Goal: Information Seeking & Learning: Learn about a topic

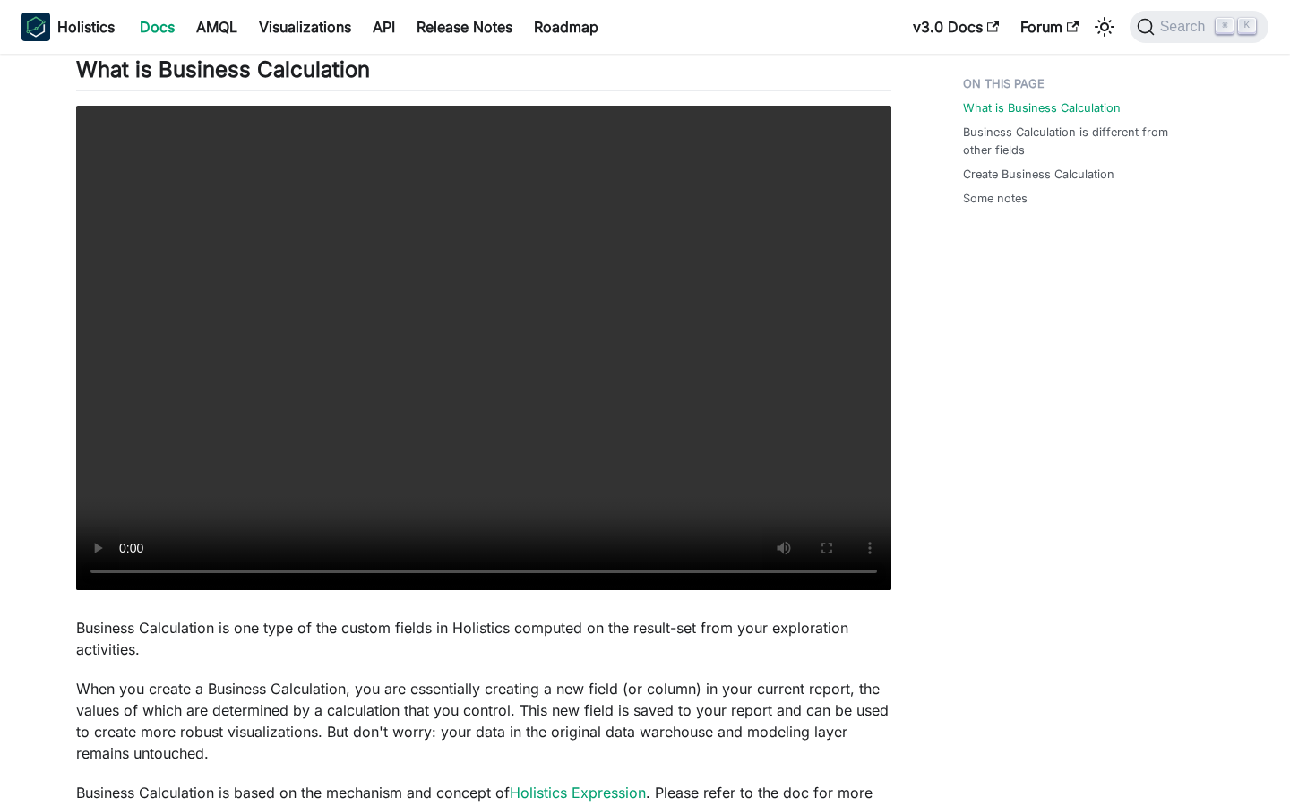
scroll to position [411, 0]
click at [1173, 37] on button "Search ⌘ K" at bounding box center [1198, 27] width 139 height 32
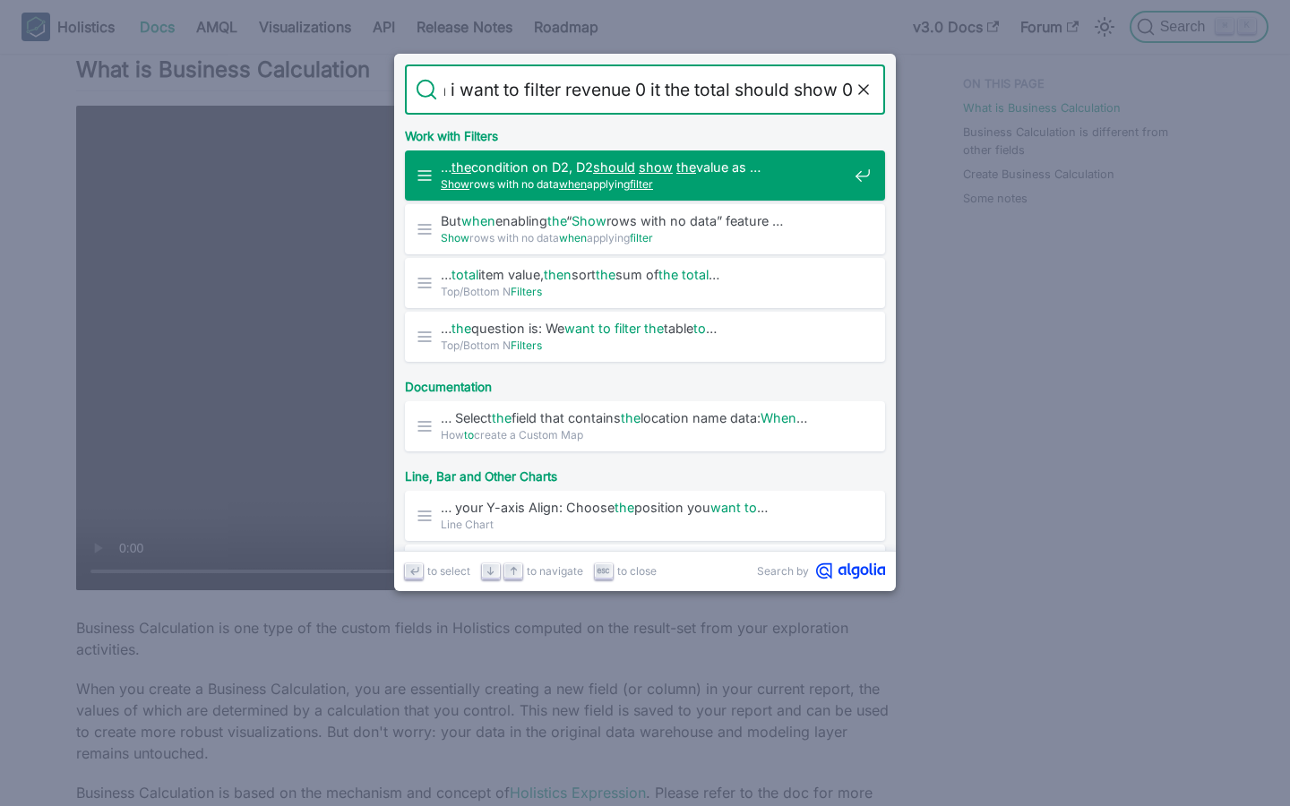
type input "why when i want to filter revenue 0 it the total should show 0 b"
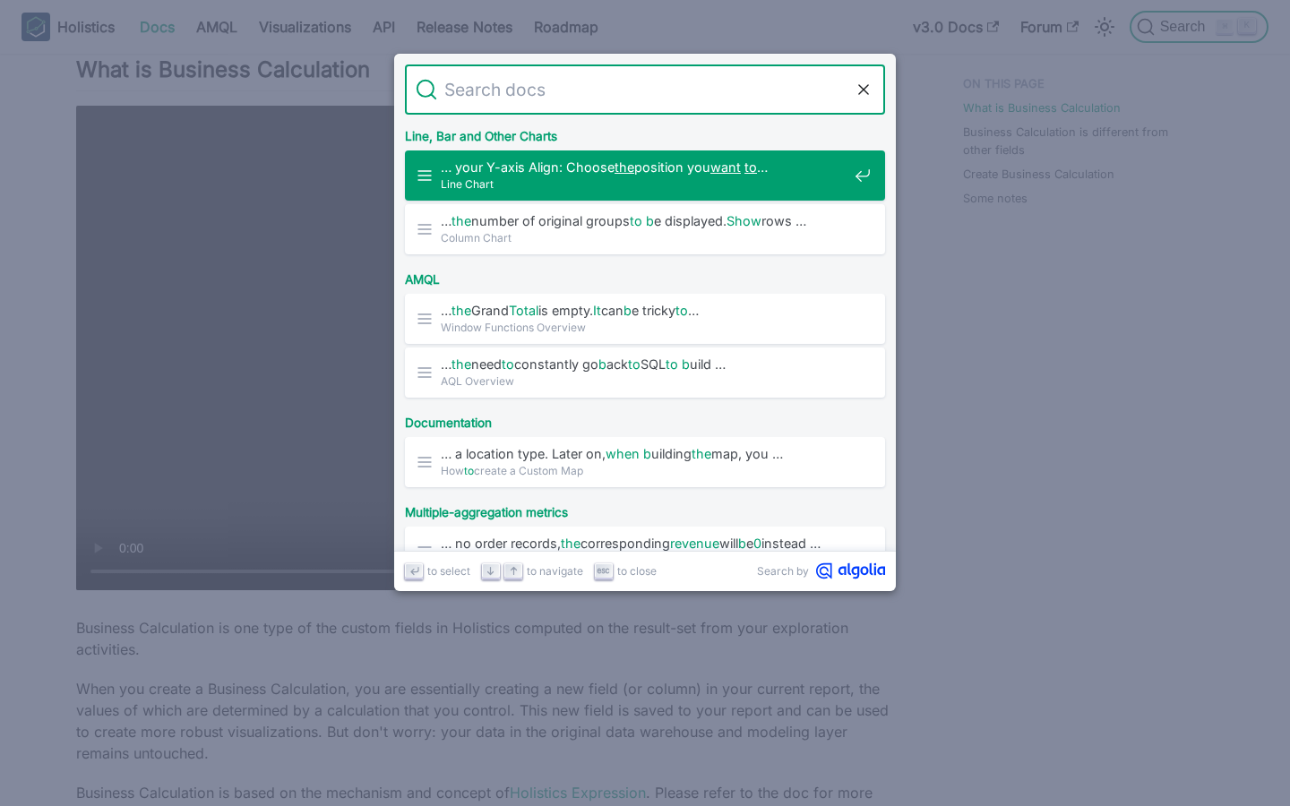
scroll to position [0, 0]
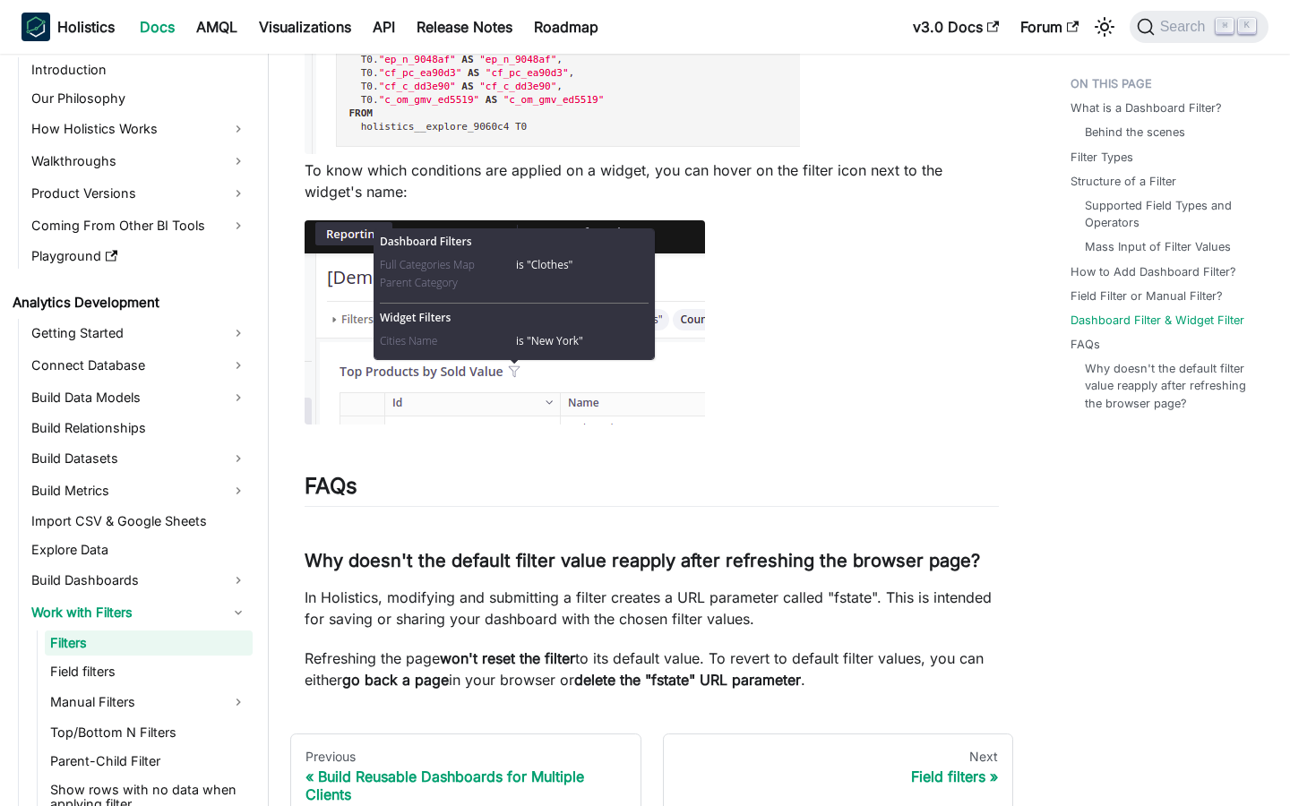
scroll to position [7076, 0]
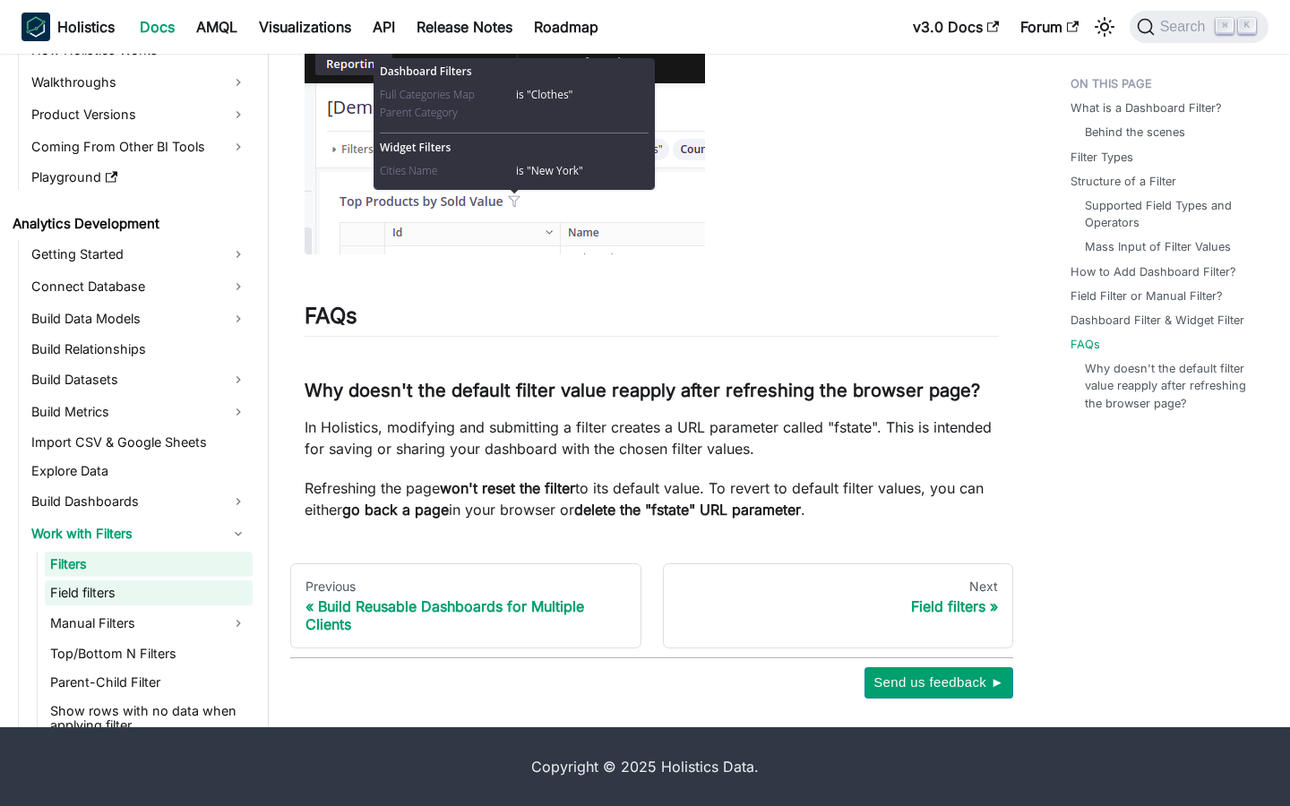
click at [101, 587] on link "Field filters" at bounding box center [149, 592] width 208 height 25
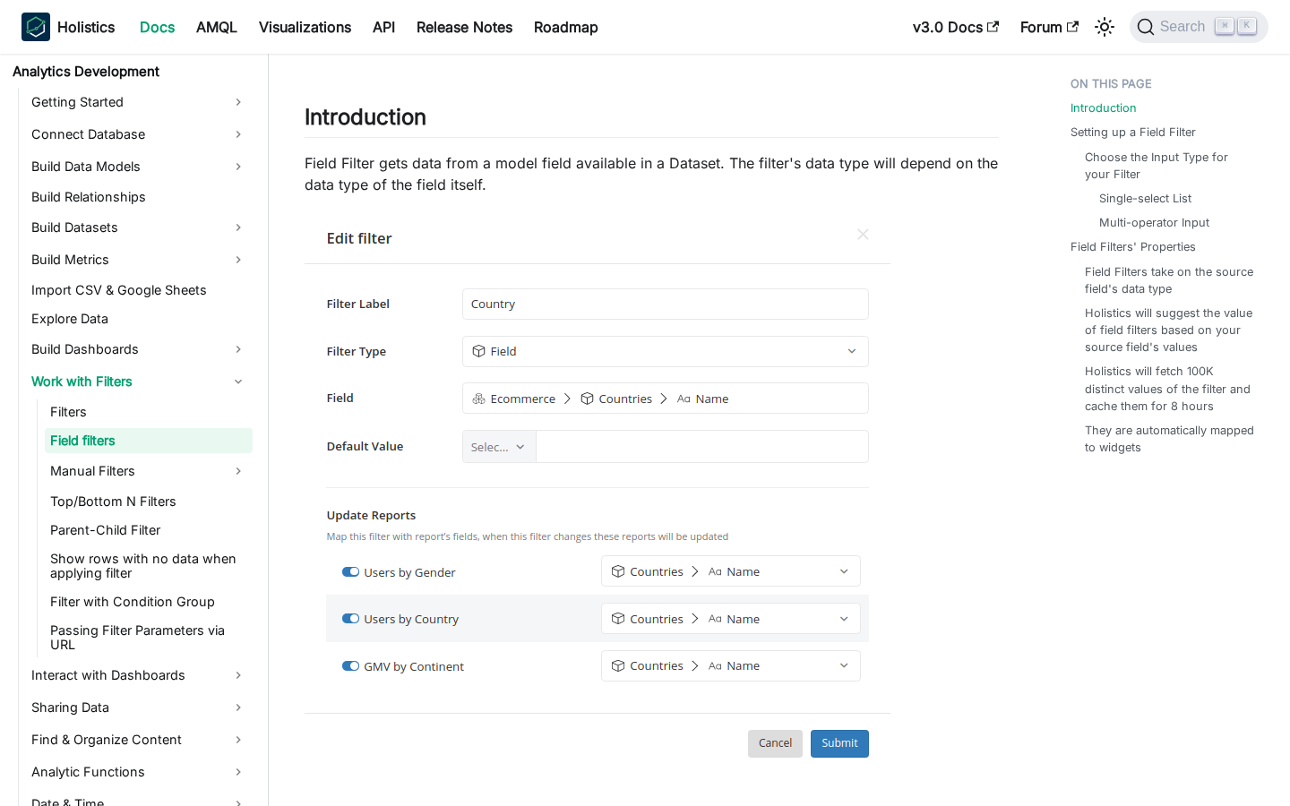
scroll to position [321, 0]
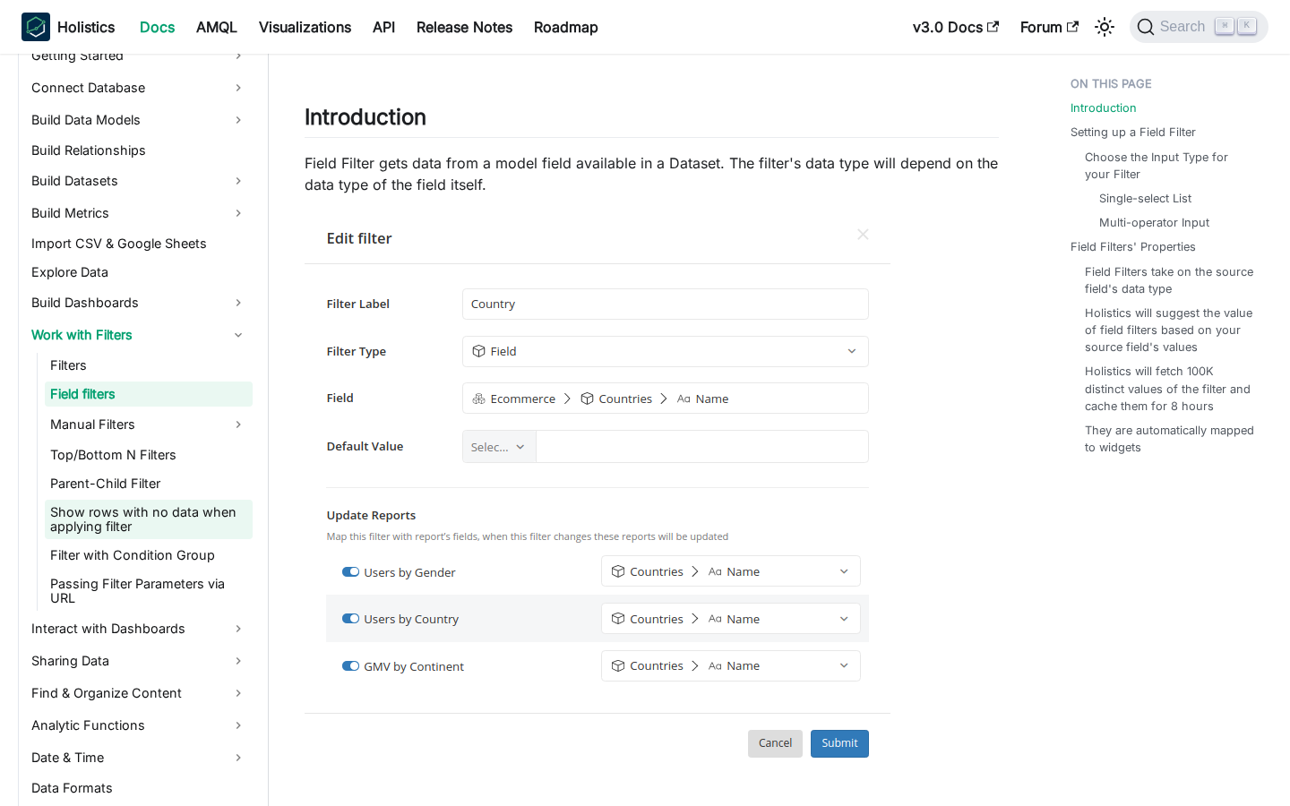
click at [162, 507] on link "Show rows with no data when applying filter" at bounding box center [149, 519] width 208 height 39
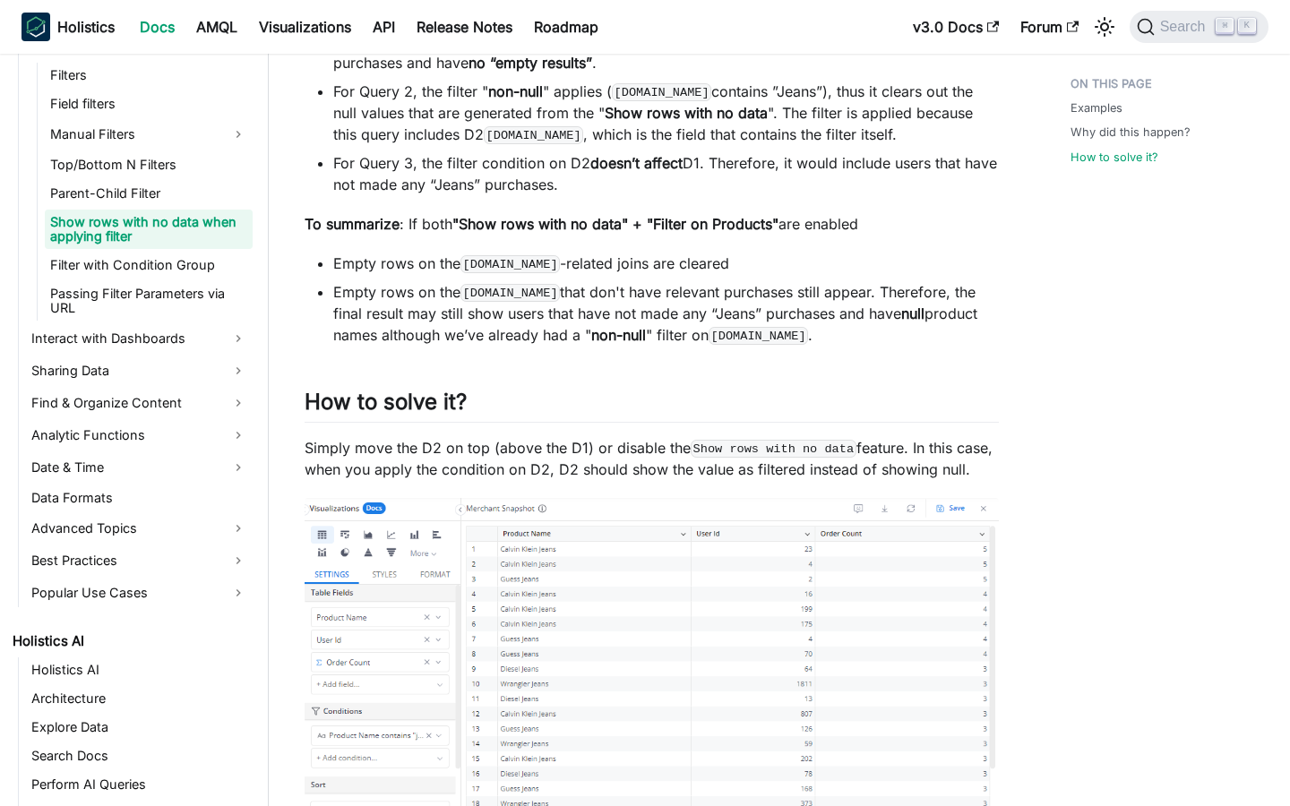
scroll to position [3665, 0]
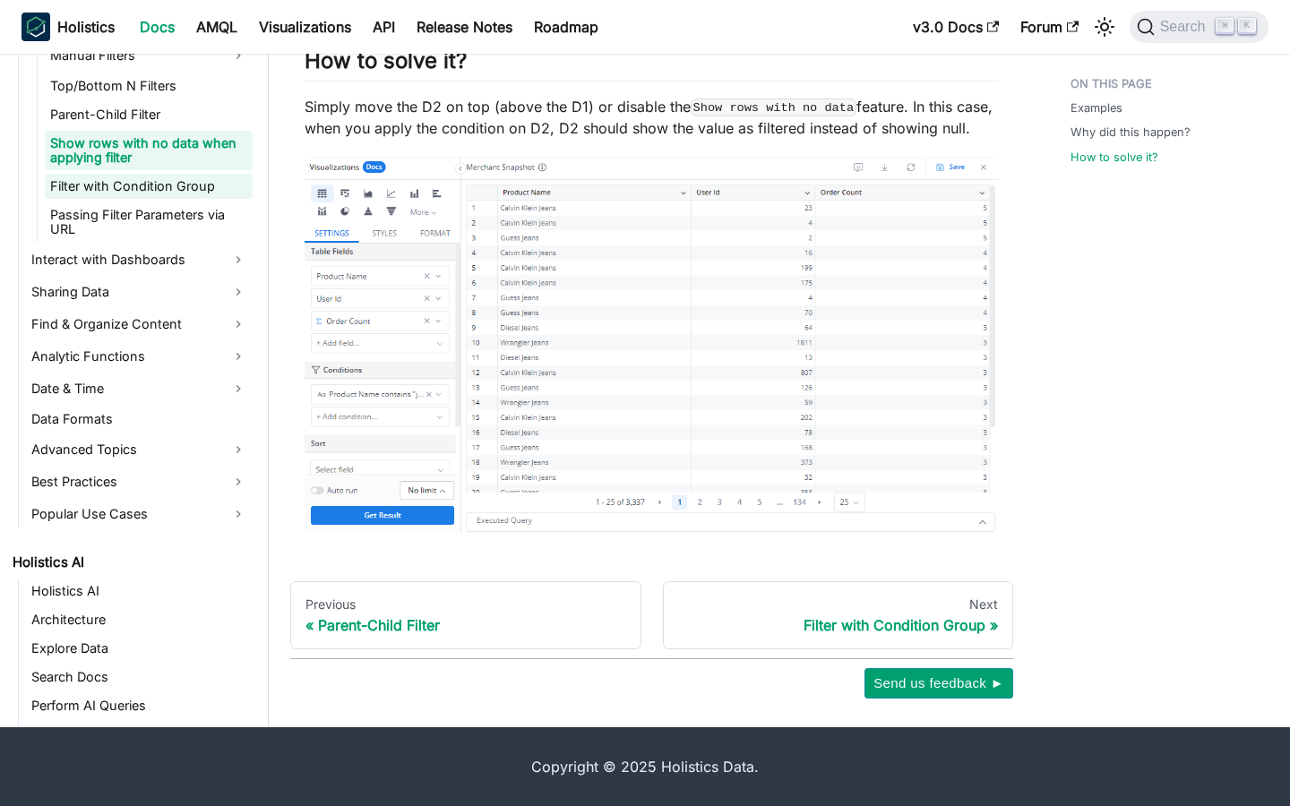
click at [142, 196] on link "Filter with Condition Group" at bounding box center [149, 186] width 208 height 25
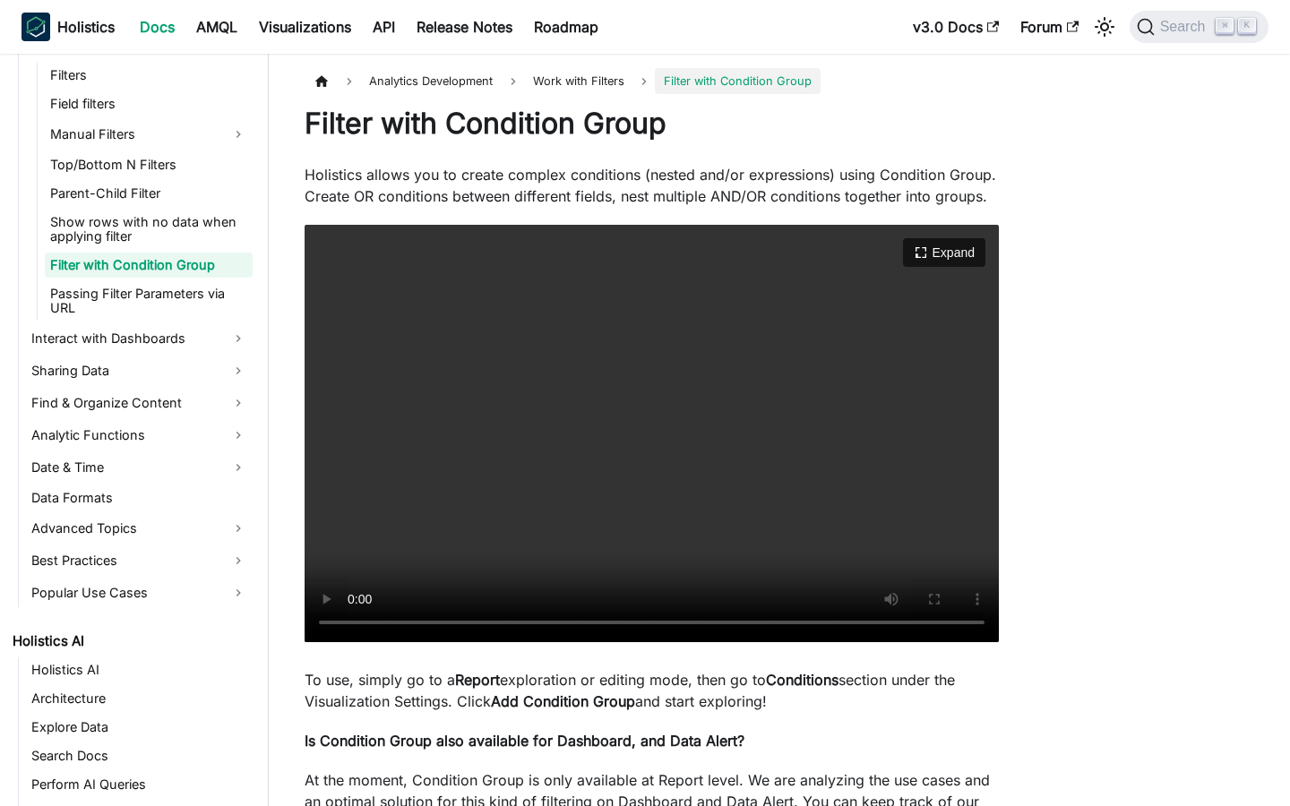
click at [446, 447] on video "Your browser does not support embedding video, but you can download it ." at bounding box center [652, 433] width 694 height 417
click at [210, 303] on link "Passing Filter Parameters via URL" at bounding box center [149, 300] width 208 height 39
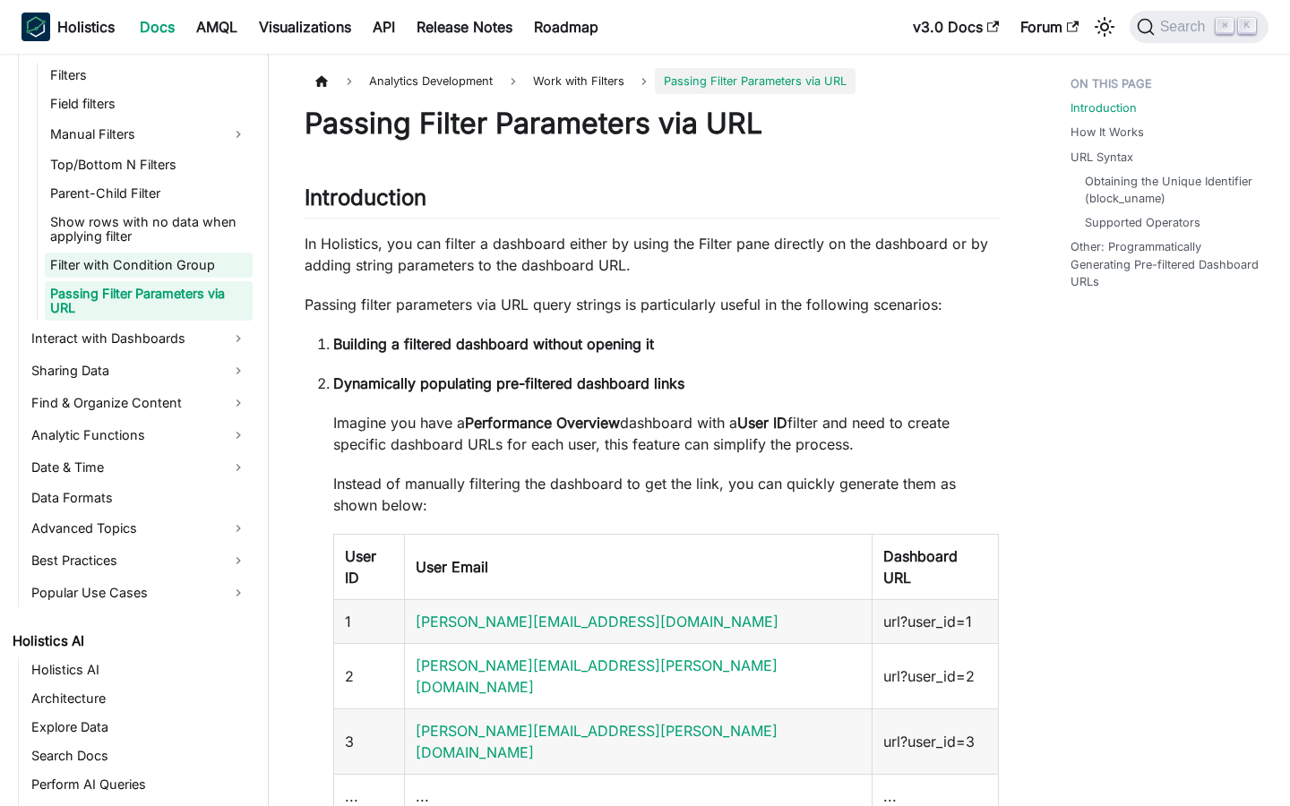
click at [210, 270] on link "Filter with Condition Group" at bounding box center [149, 265] width 208 height 25
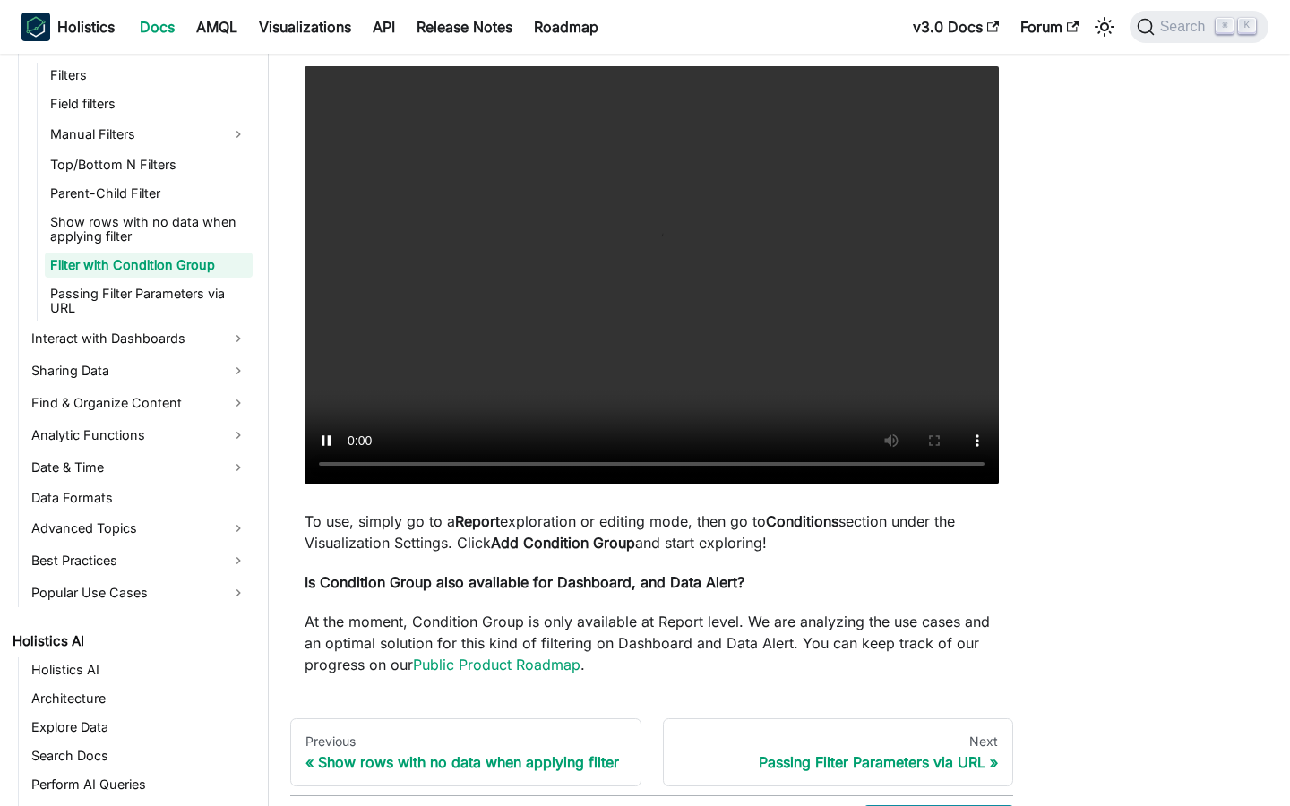
scroll to position [28, 0]
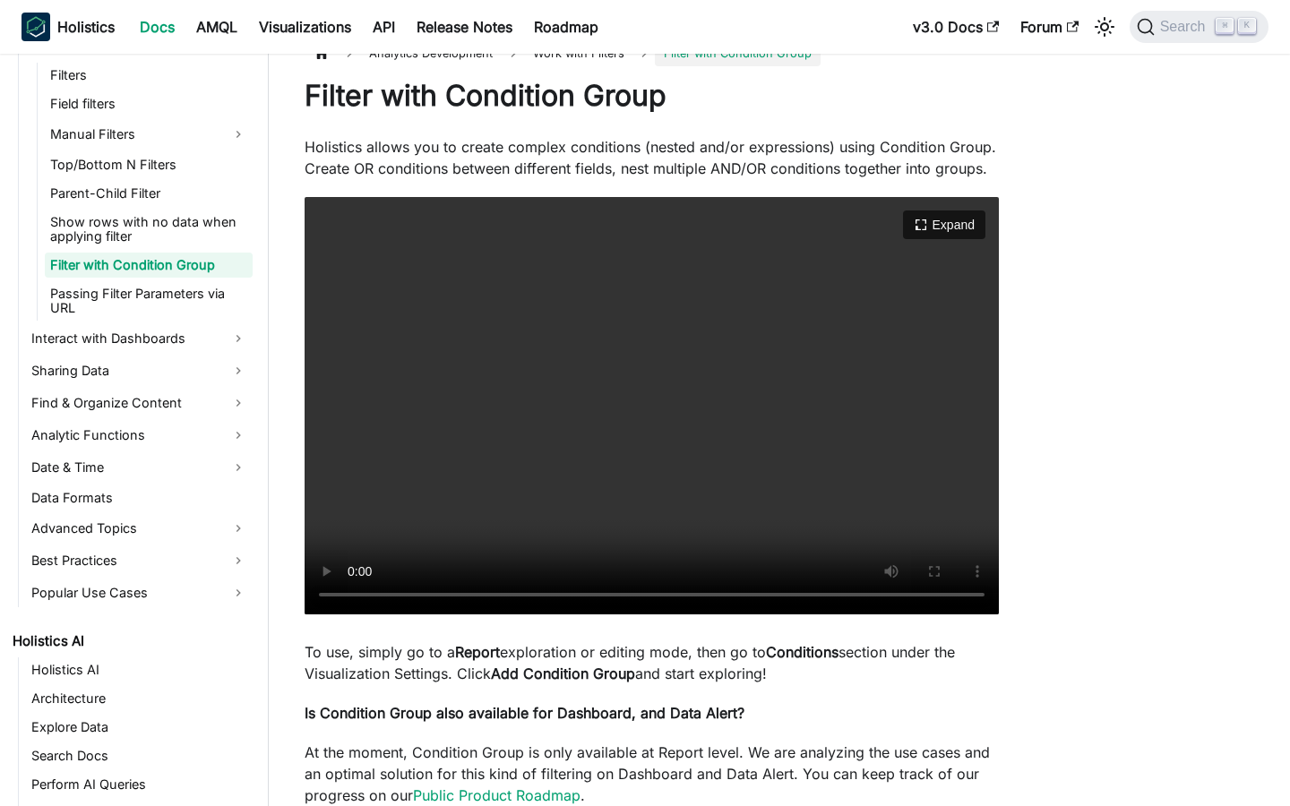
click at [544, 462] on video "Your browser does not support embedding video, but you can download it ." at bounding box center [652, 405] width 694 height 417
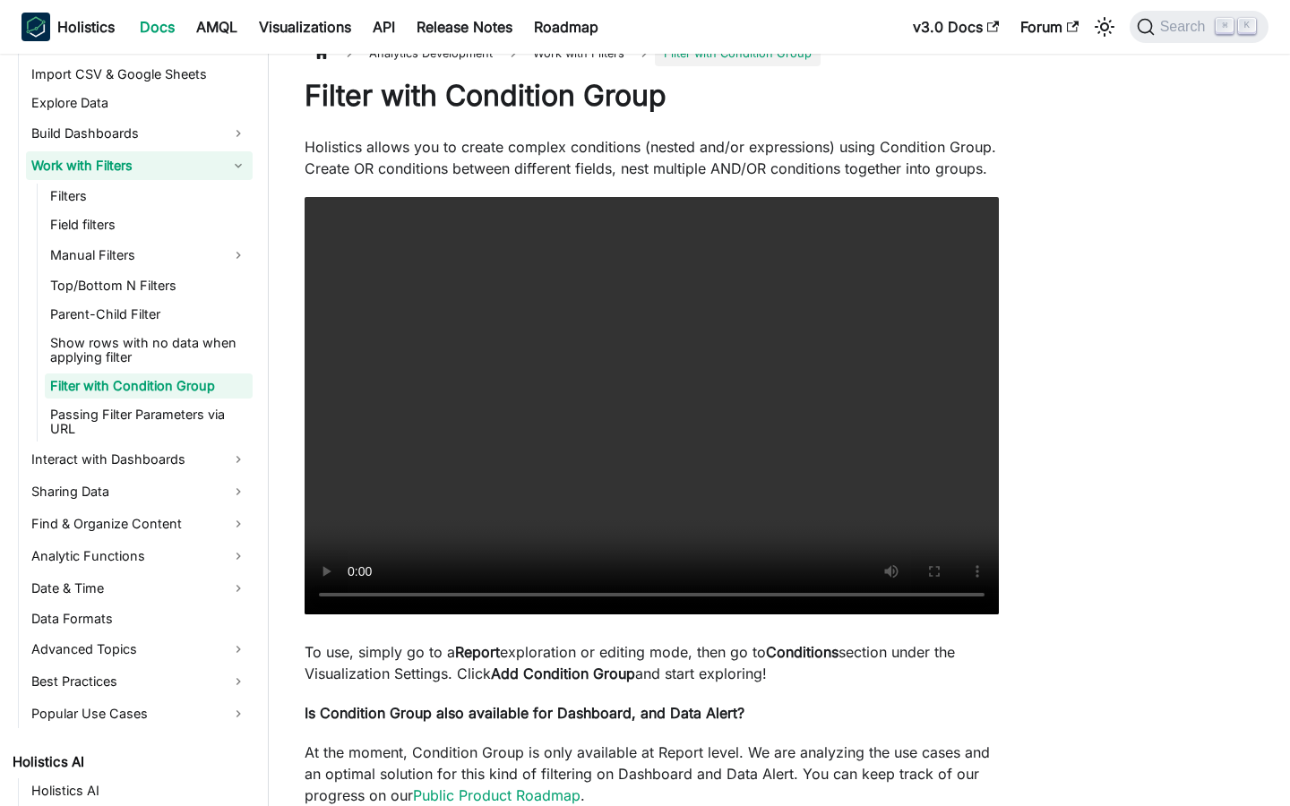
scroll to position [510, 0]
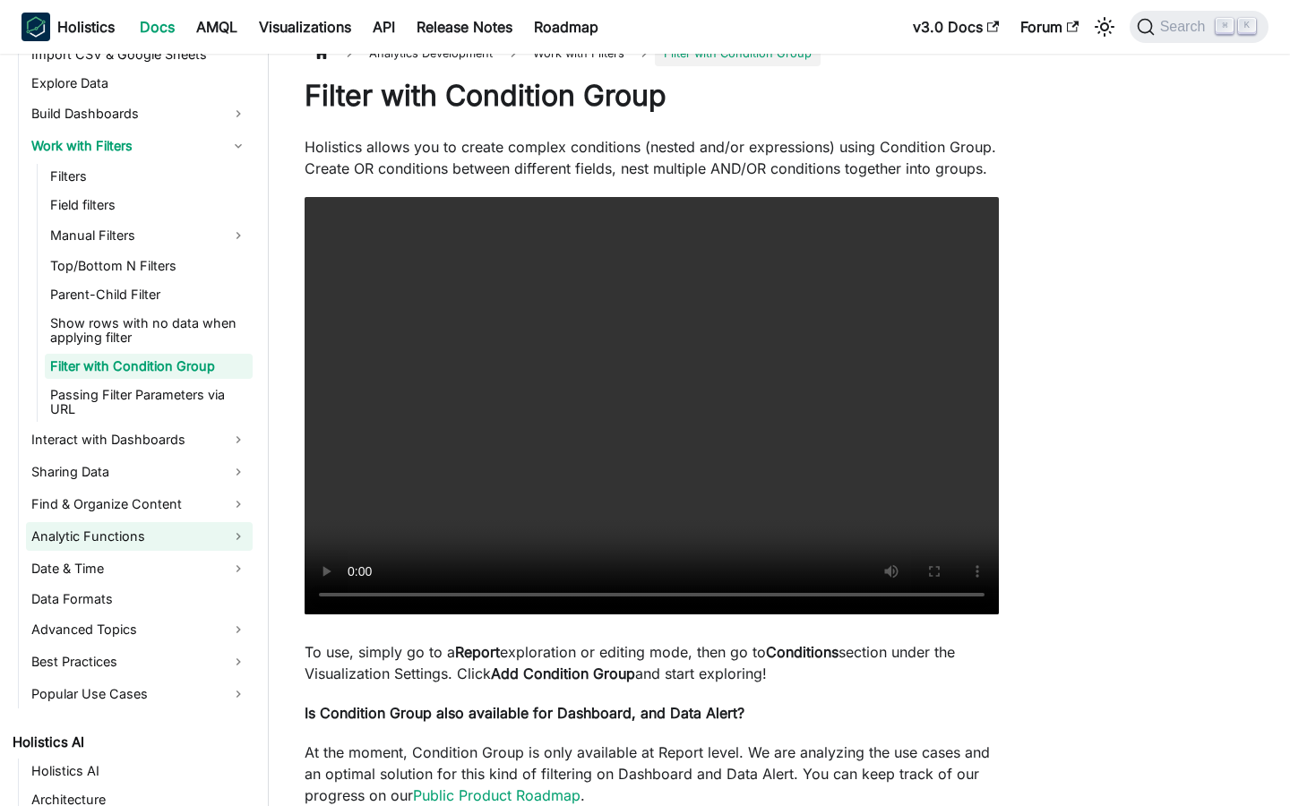
click at [172, 522] on link "Analytic Functions" at bounding box center [139, 536] width 227 height 29
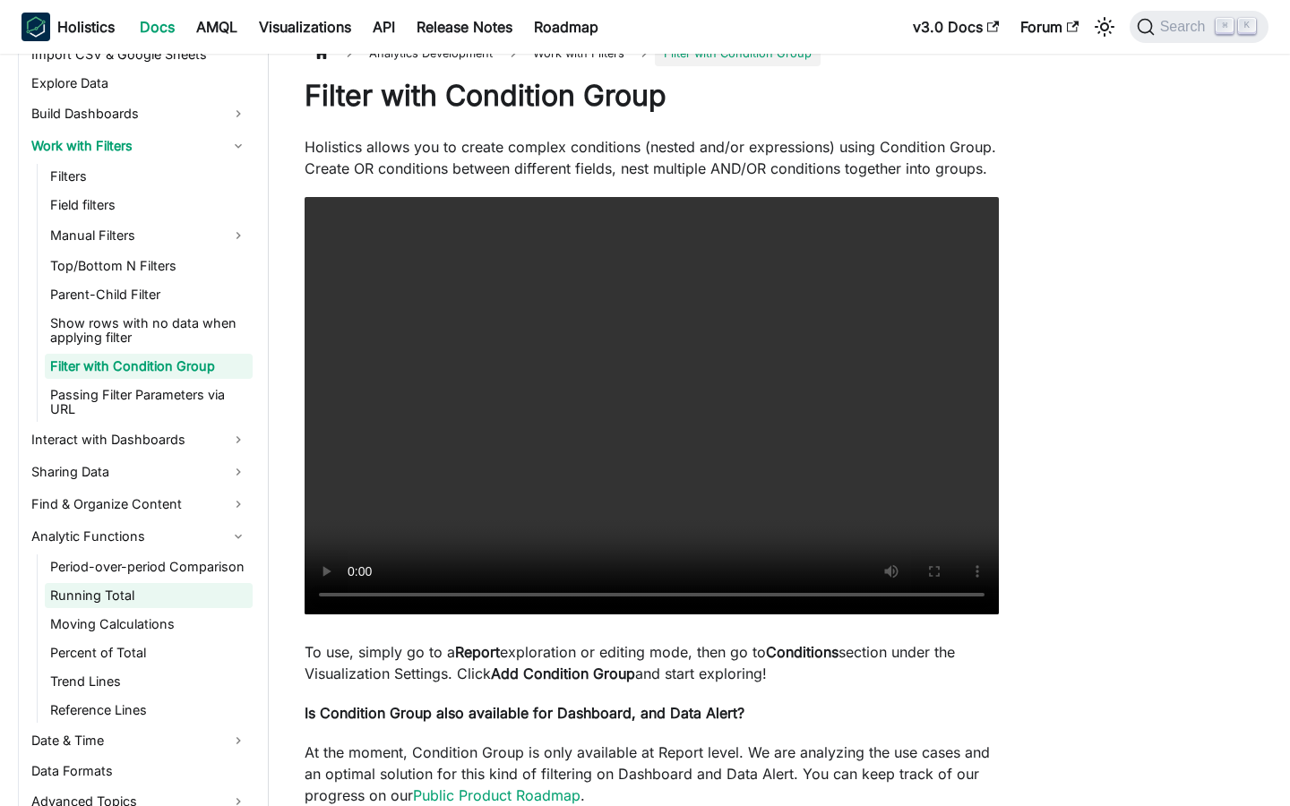
click at [109, 583] on link "Running Total" at bounding box center [149, 595] width 208 height 25
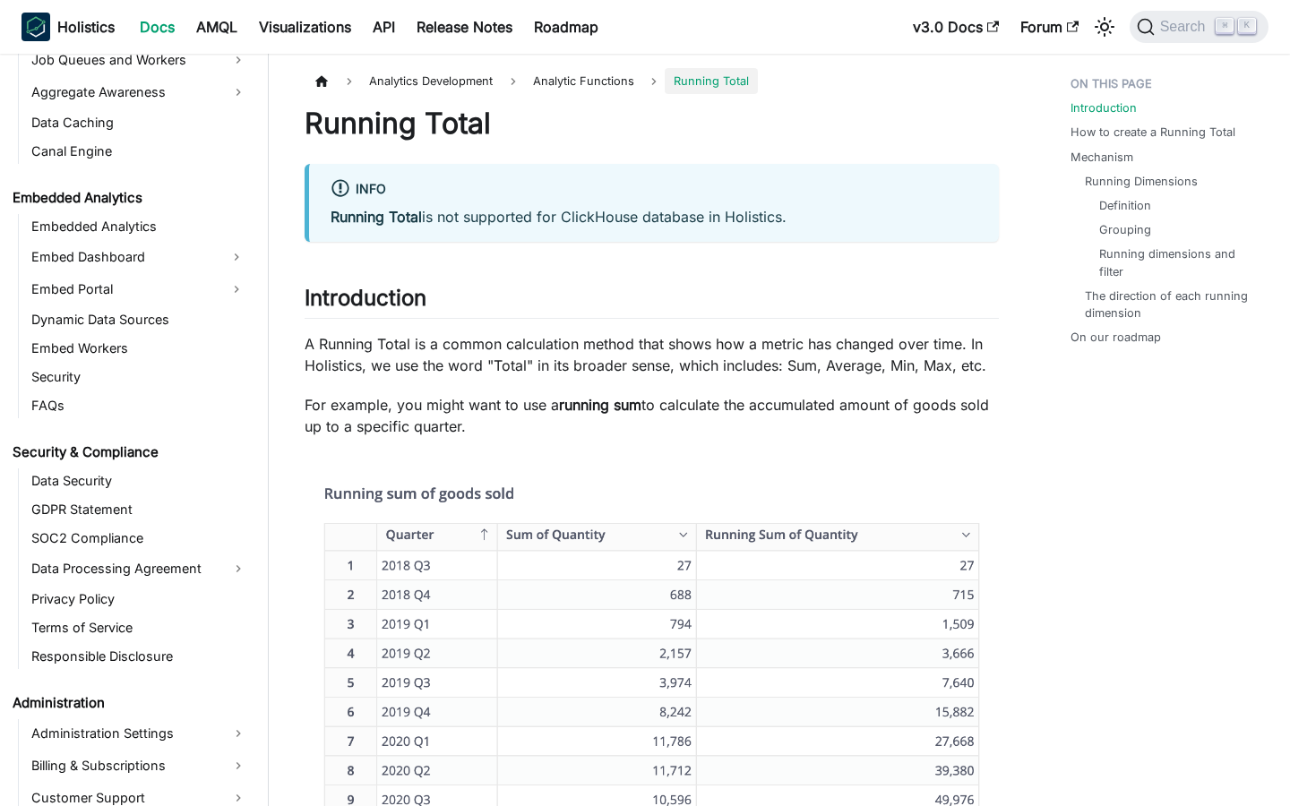
scroll to position [2234, 0]
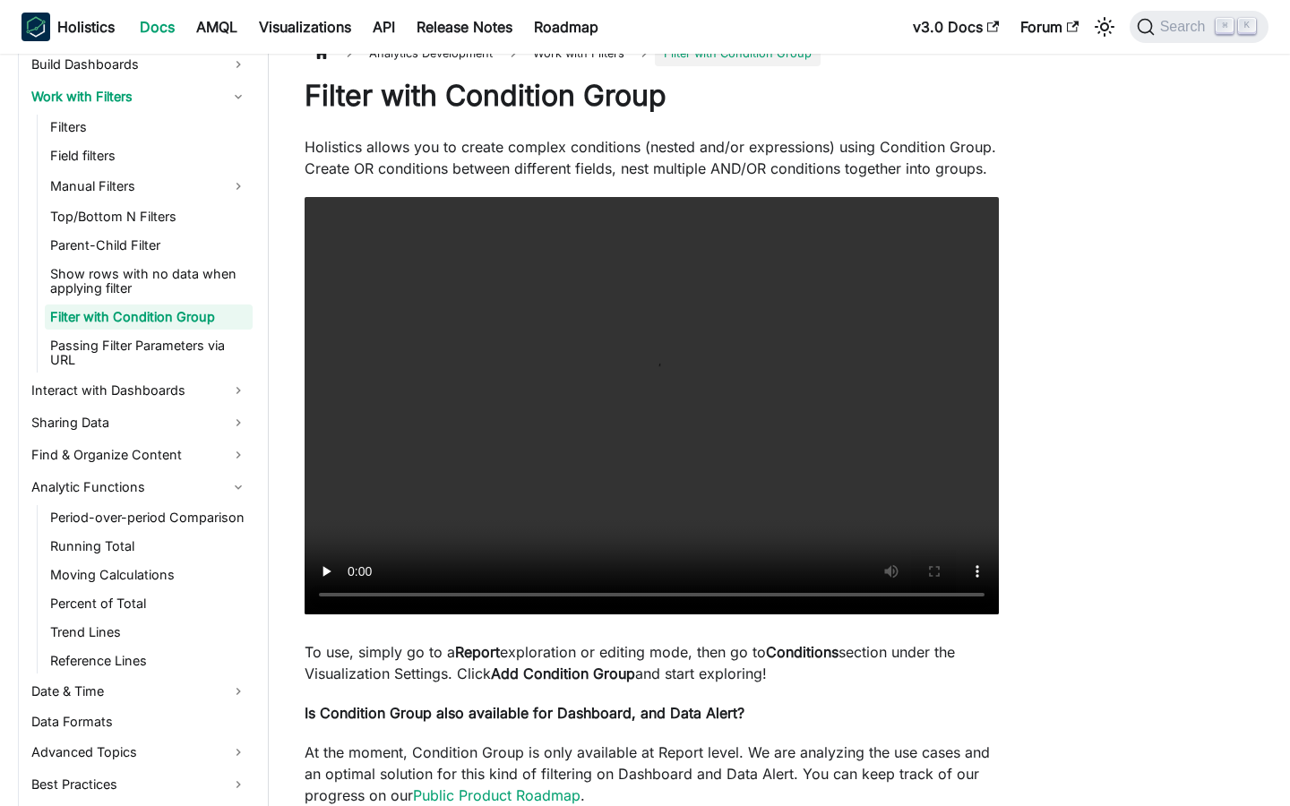
scroll to position [500, 0]
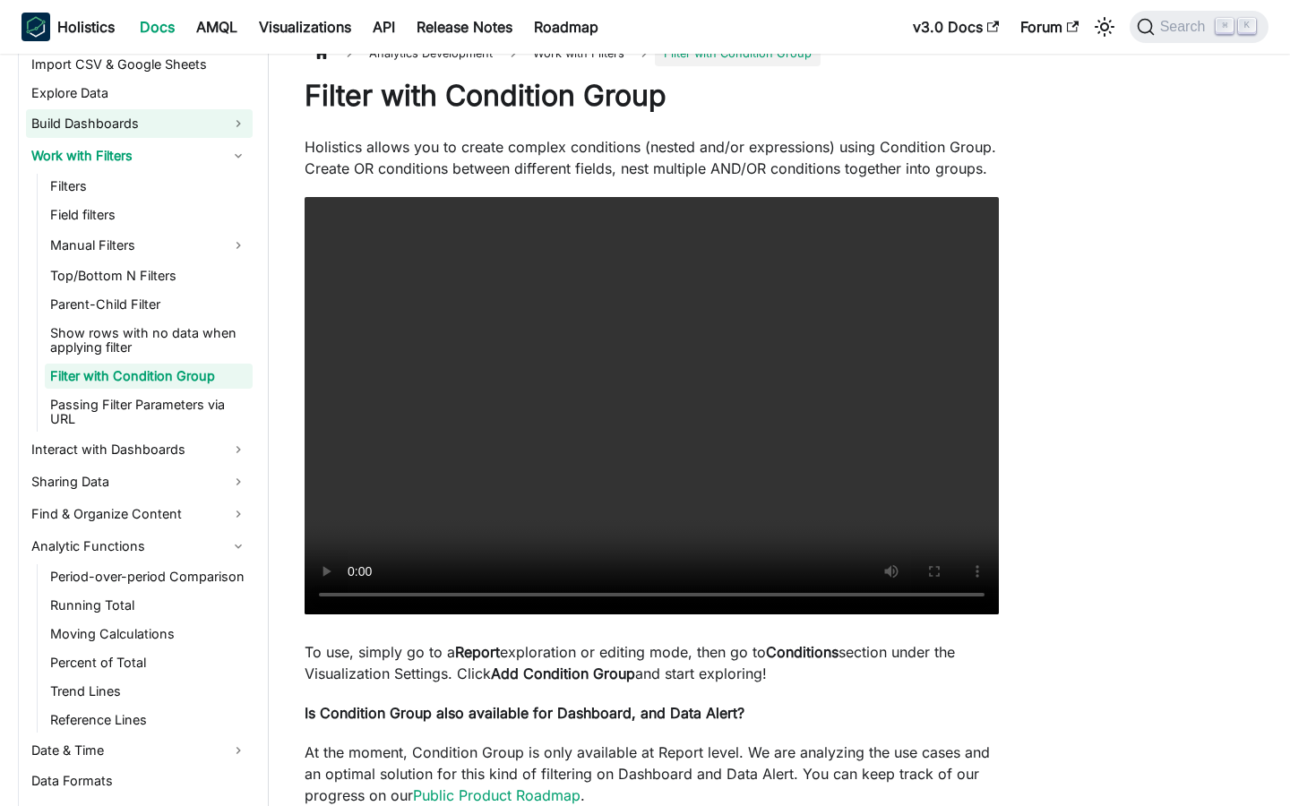
click at [84, 122] on link "Build Dashboards" at bounding box center [139, 123] width 227 height 29
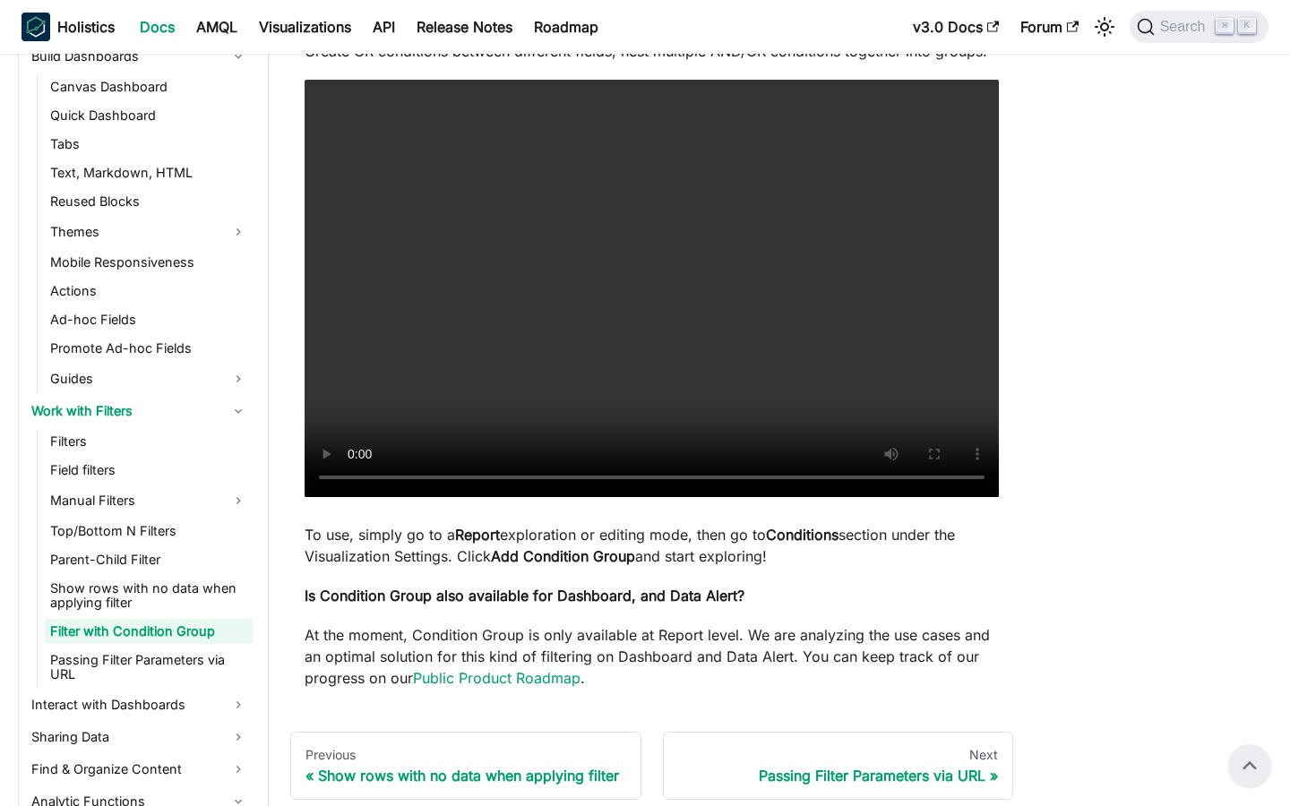
scroll to position [0, 0]
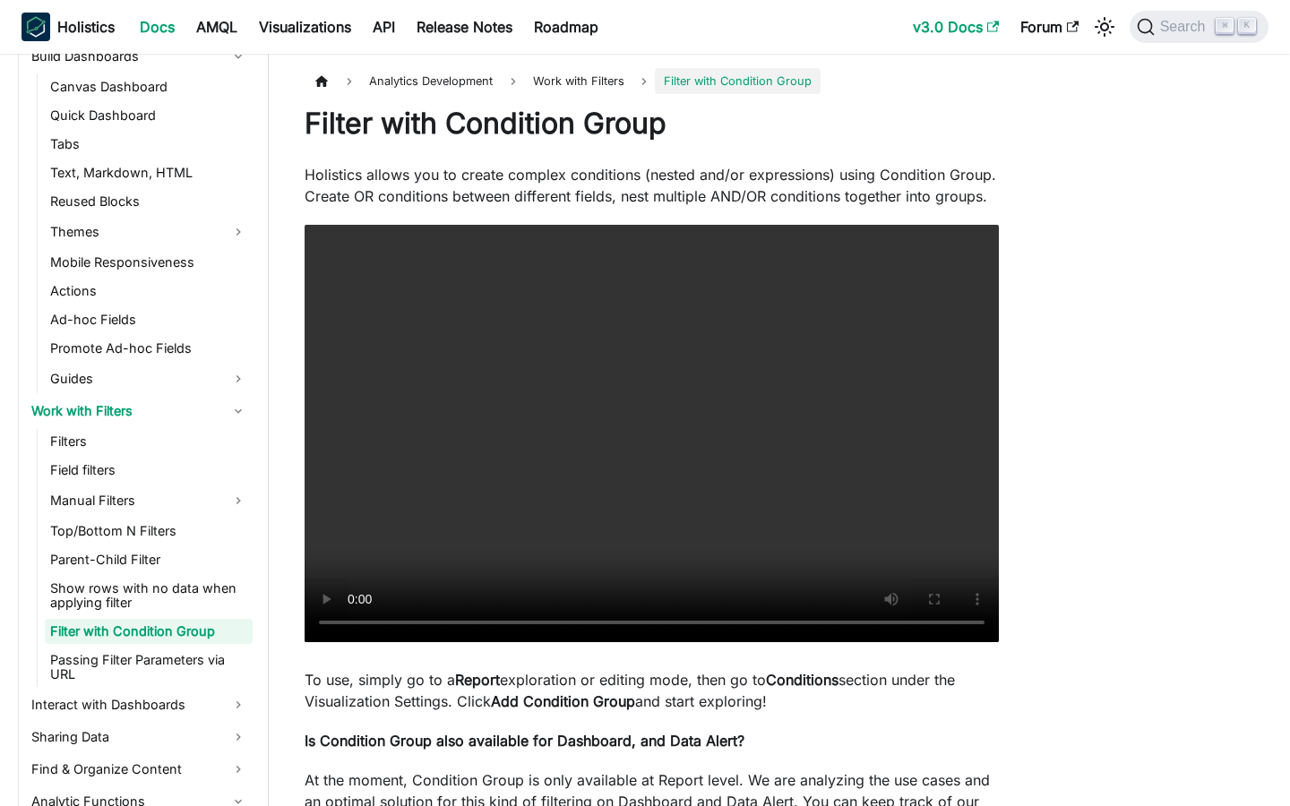
click at [972, 33] on link "v3.0 Docs" at bounding box center [955, 27] width 107 height 29
click at [1060, 32] on link "Forum" at bounding box center [1049, 27] width 80 height 29
click at [1175, 33] on span "Search" at bounding box center [1186, 27] width 62 height 16
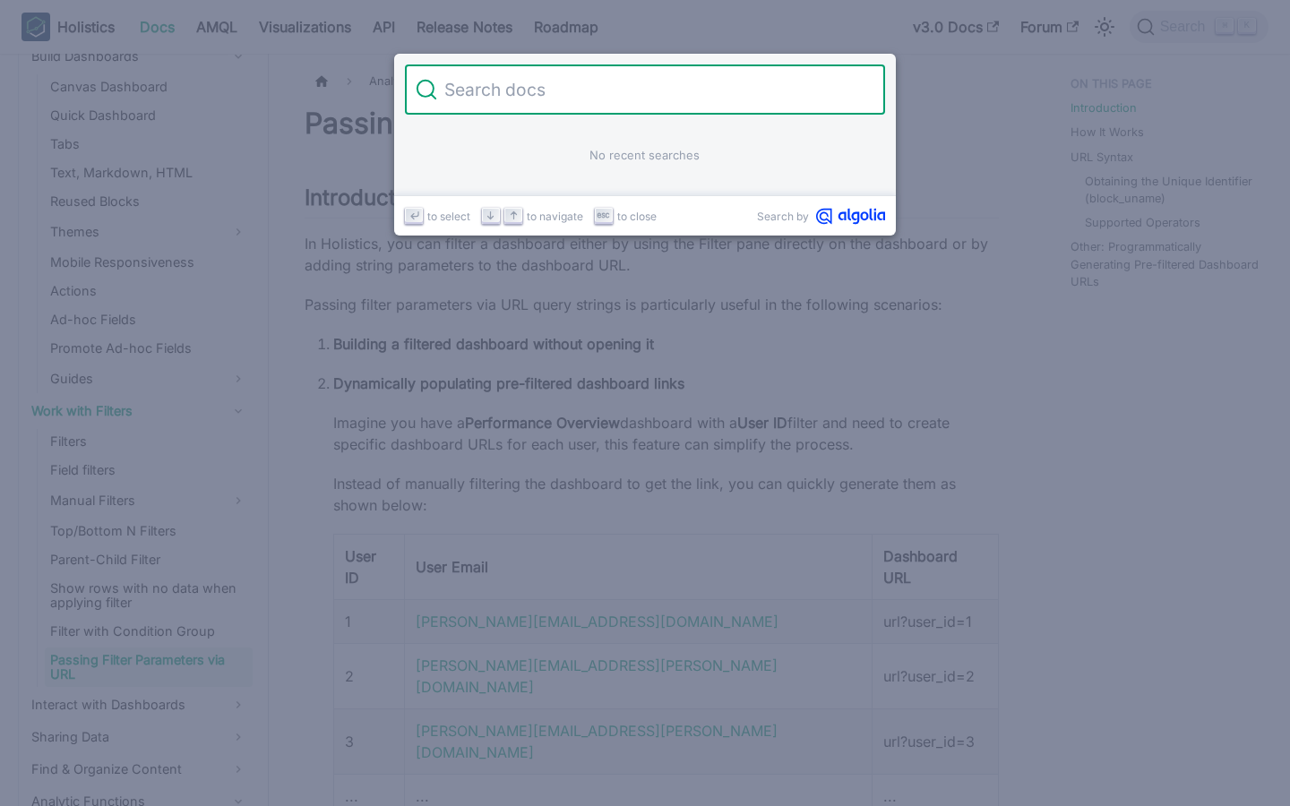
scroll to position [584, 0]
click at [605, 218] on icon "Escape key" at bounding box center [603, 215] width 13 height 13
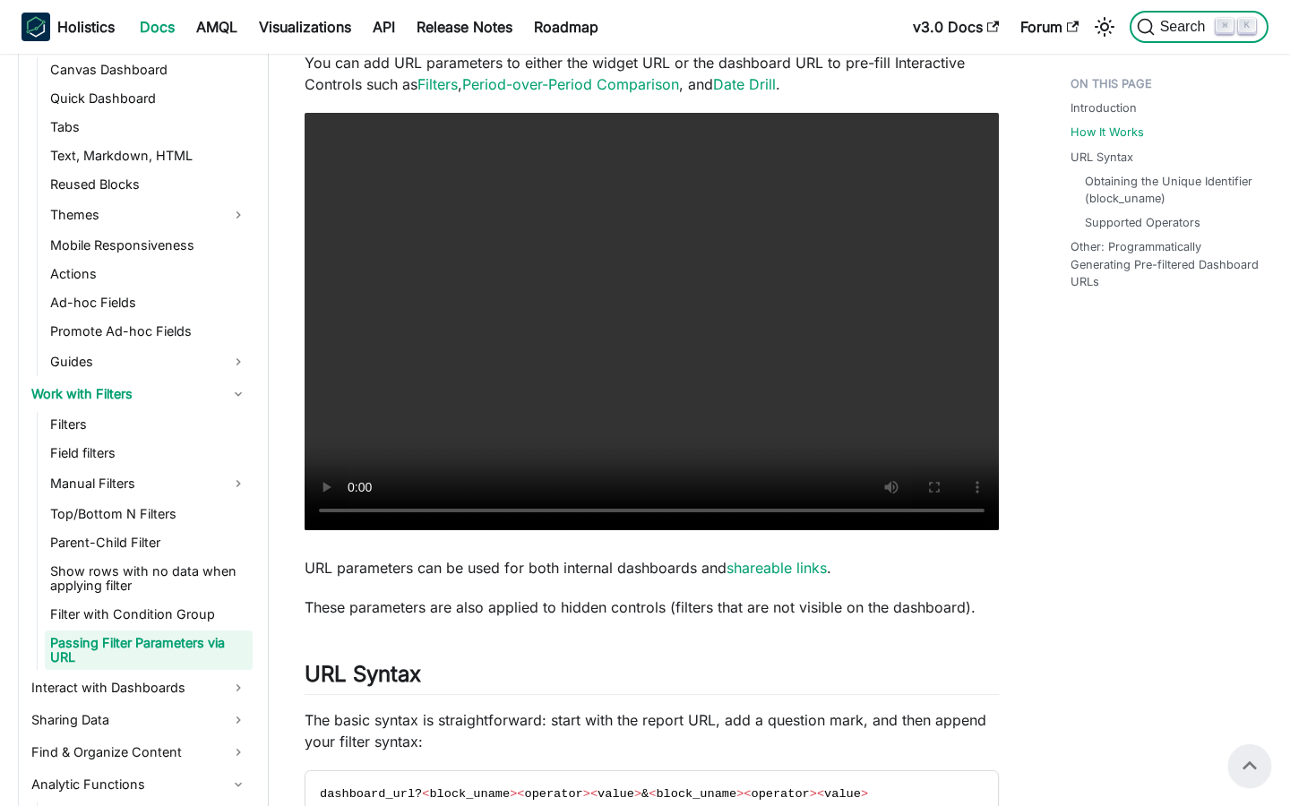
scroll to position [856, 0]
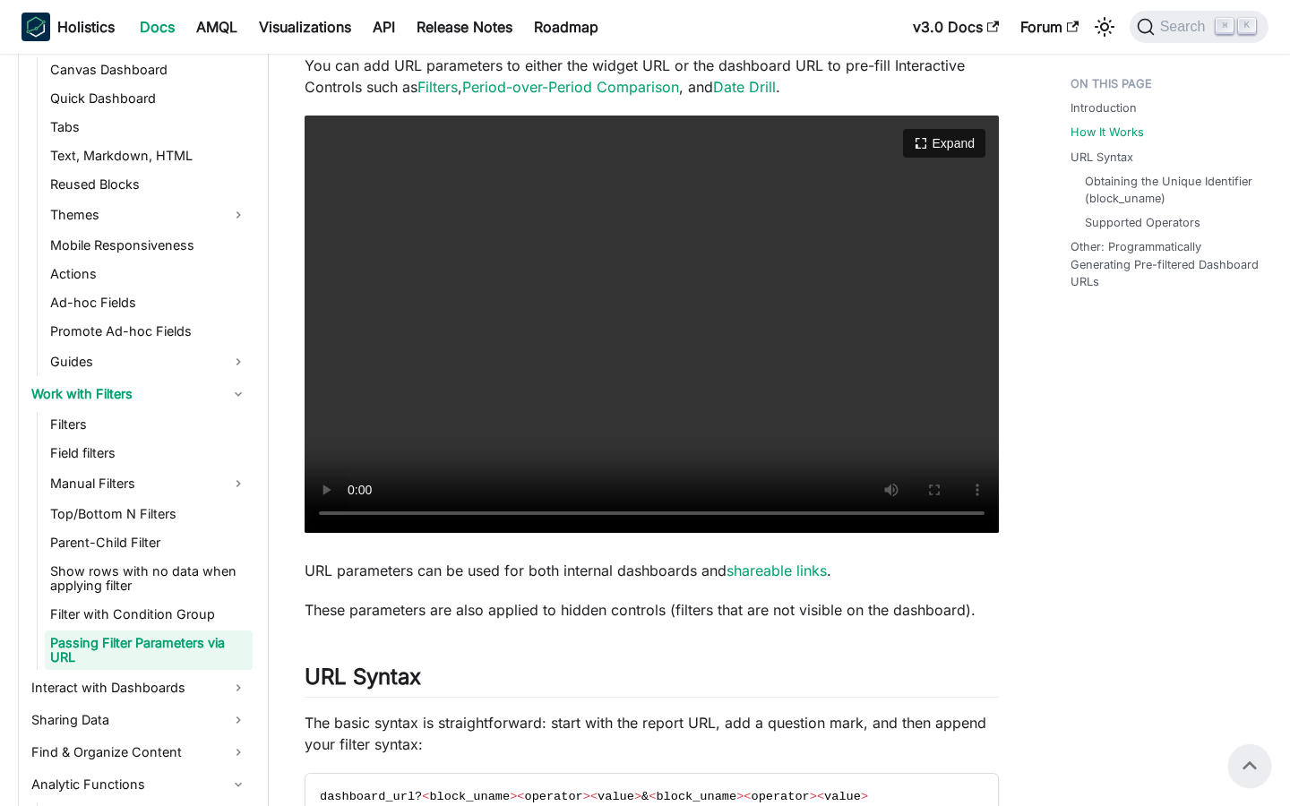
click at [775, 290] on video "Your browser does not support embedding video, but you can download it ." at bounding box center [652, 324] width 694 height 417
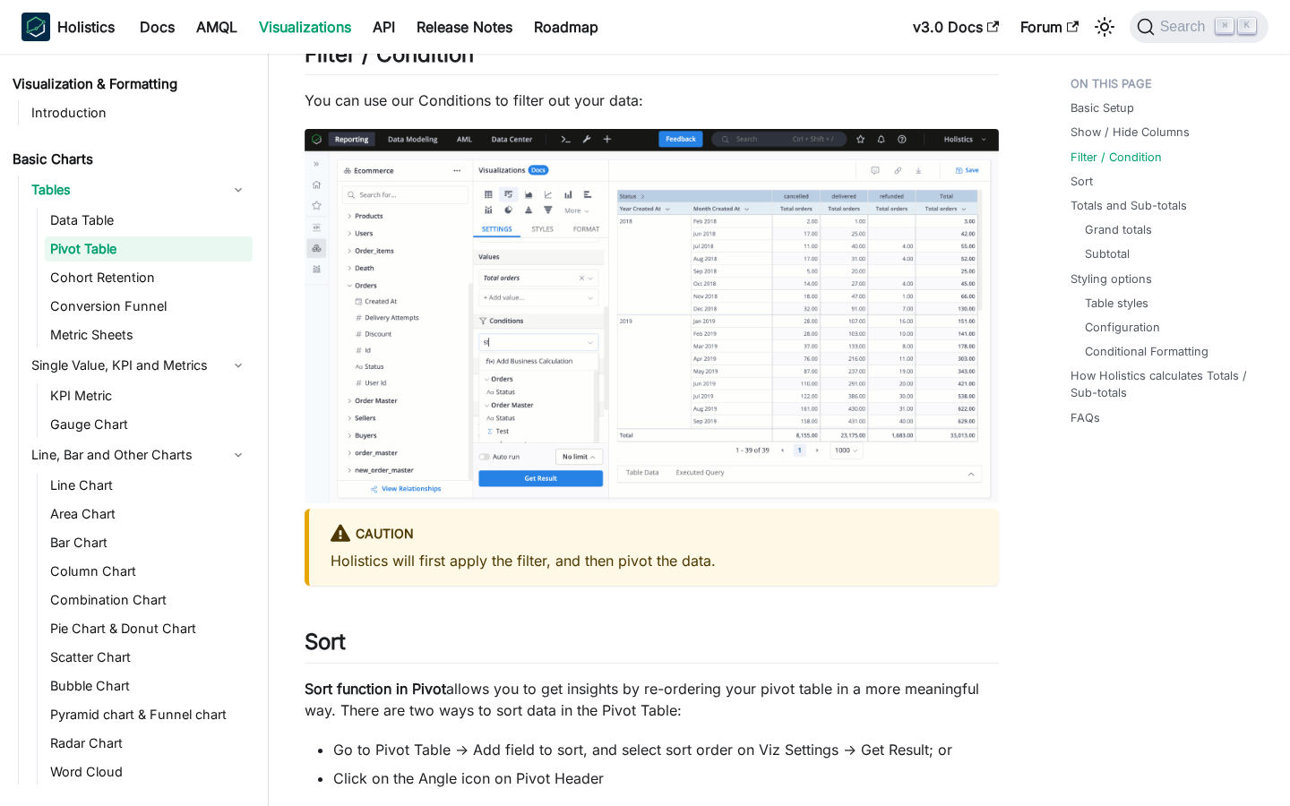
scroll to position [2463, 0]
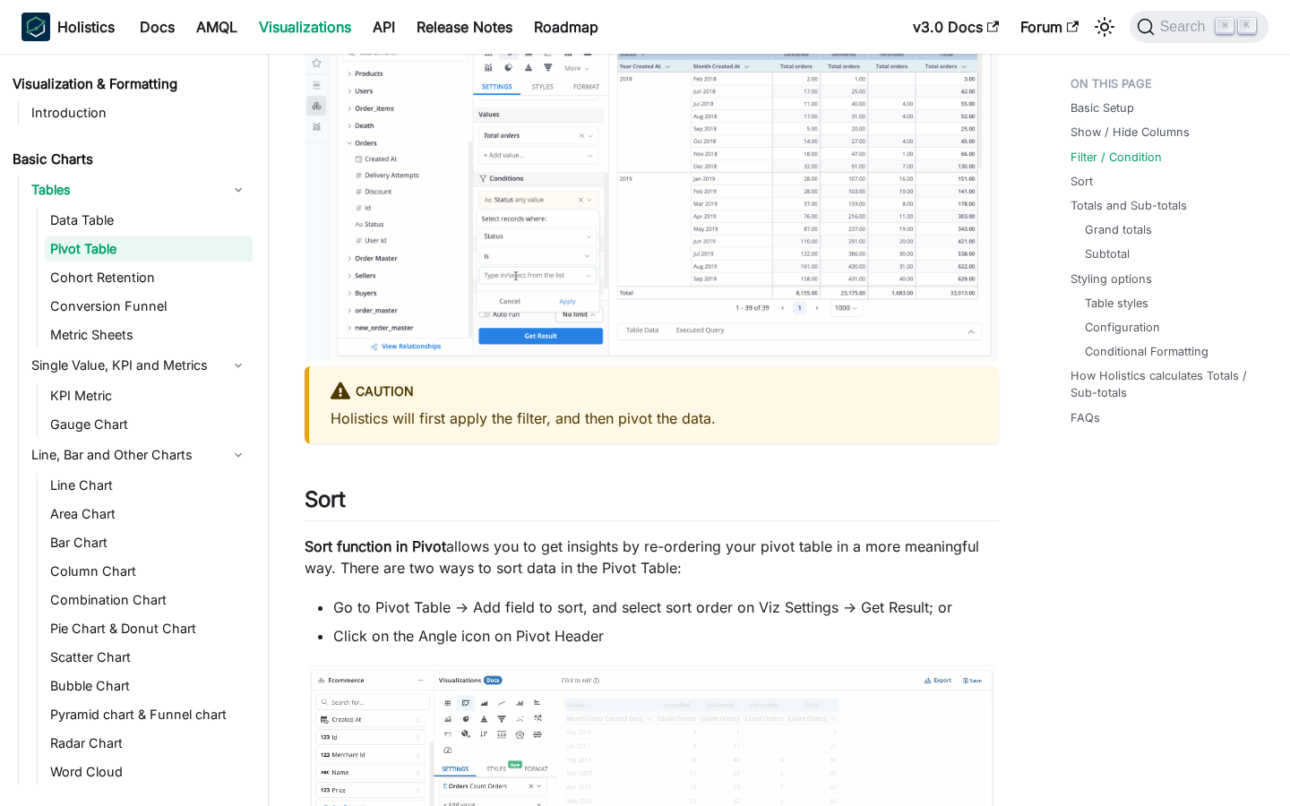
click at [744, 208] on img at bounding box center [652, 174] width 694 height 374
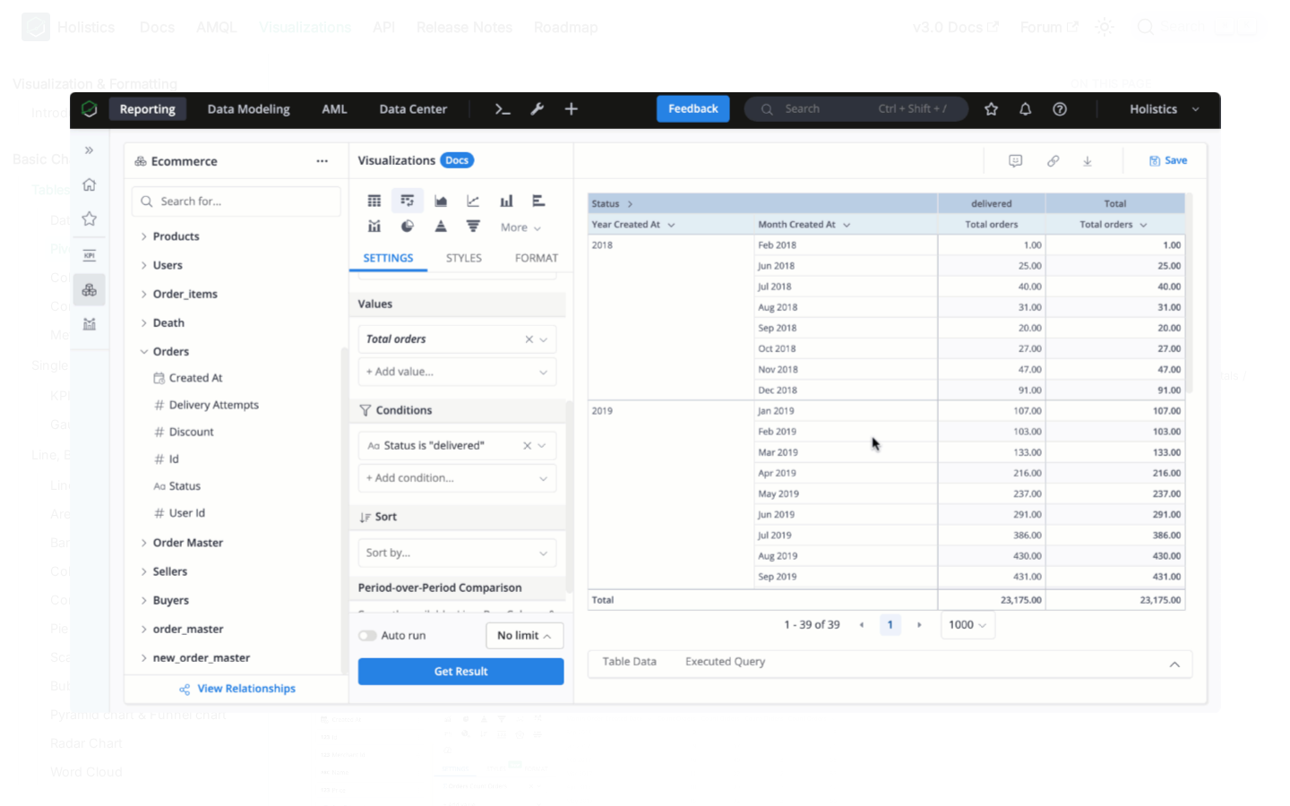
click at [647, 365] on img at bounding box center [645, 402] width 1151 height 621
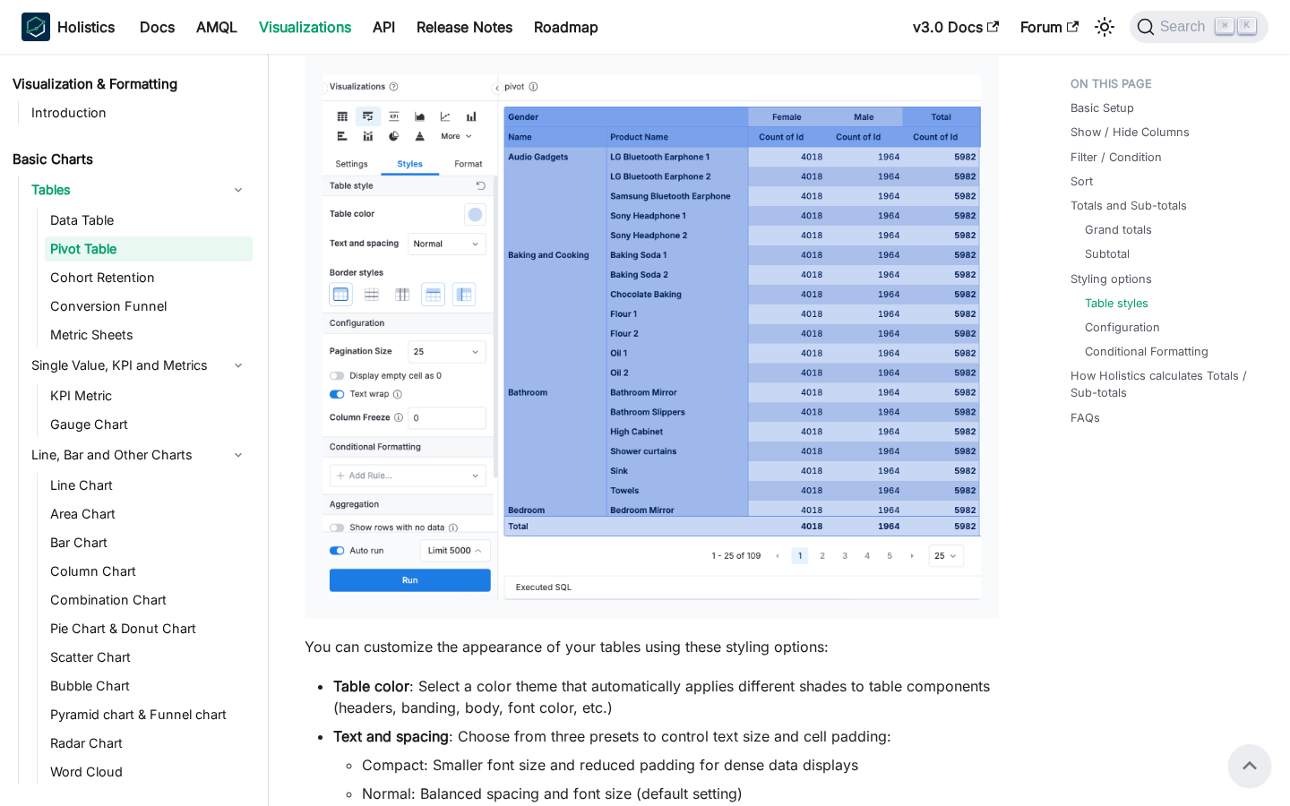
scroll to position [4128, 0]
click at [515, 530] on img at bounding box center [651, 337] width 658 height 525
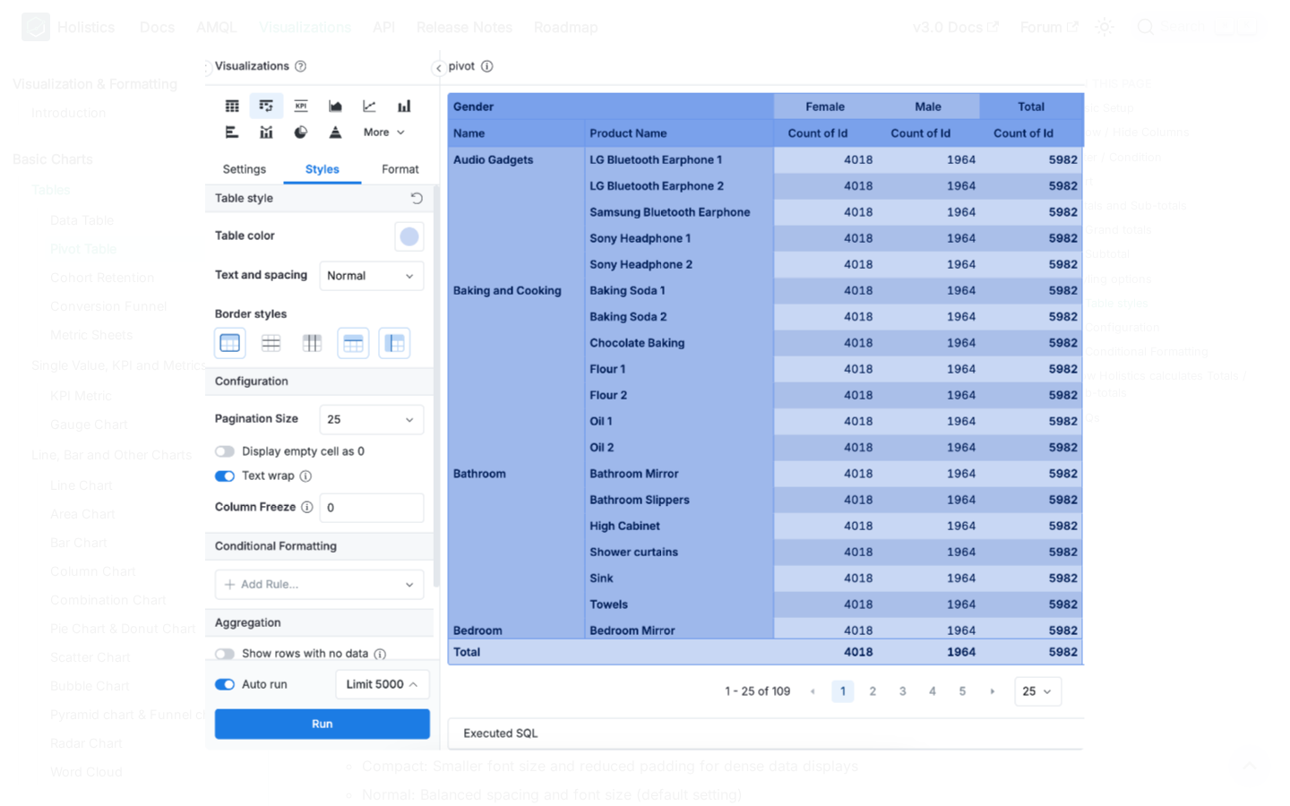
click at [515, 530] on img at bounding box center [644, 400] width 879 height 701
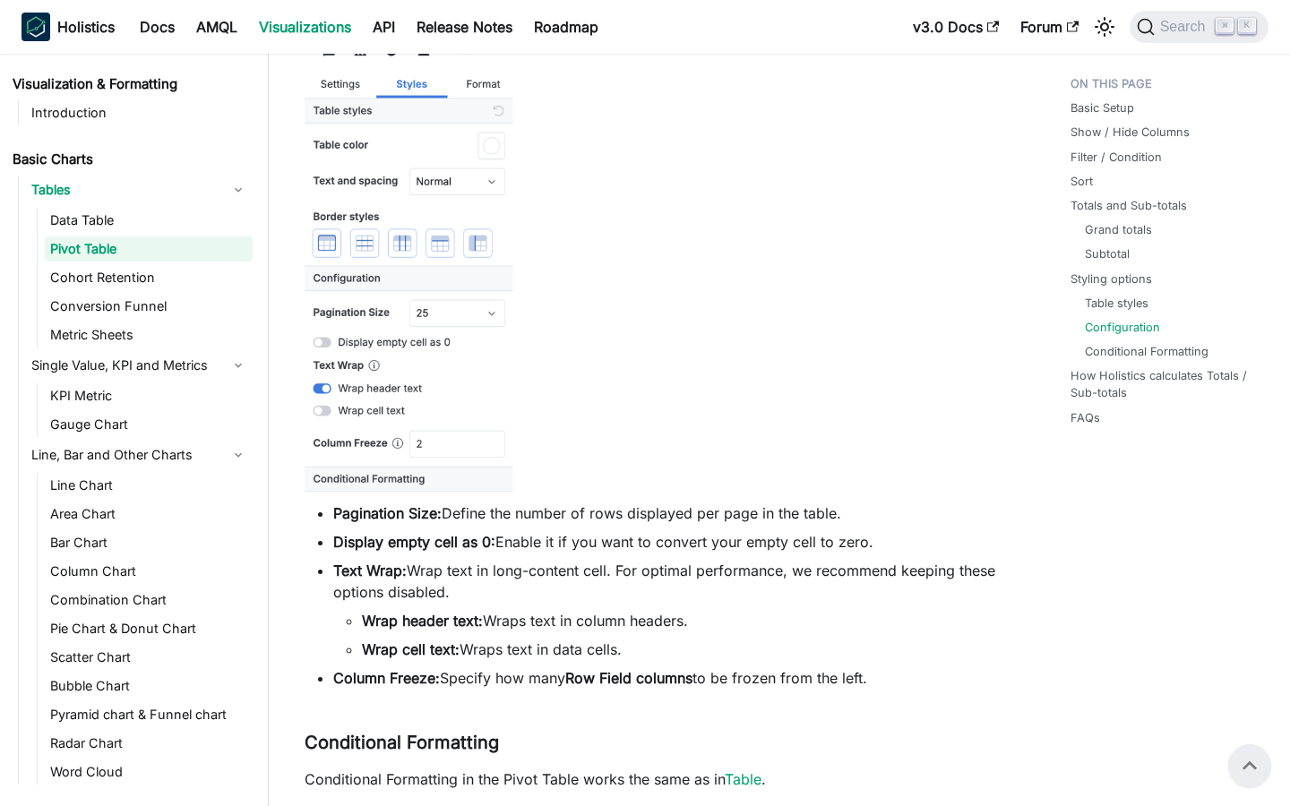
scroll to position [5105, 0]
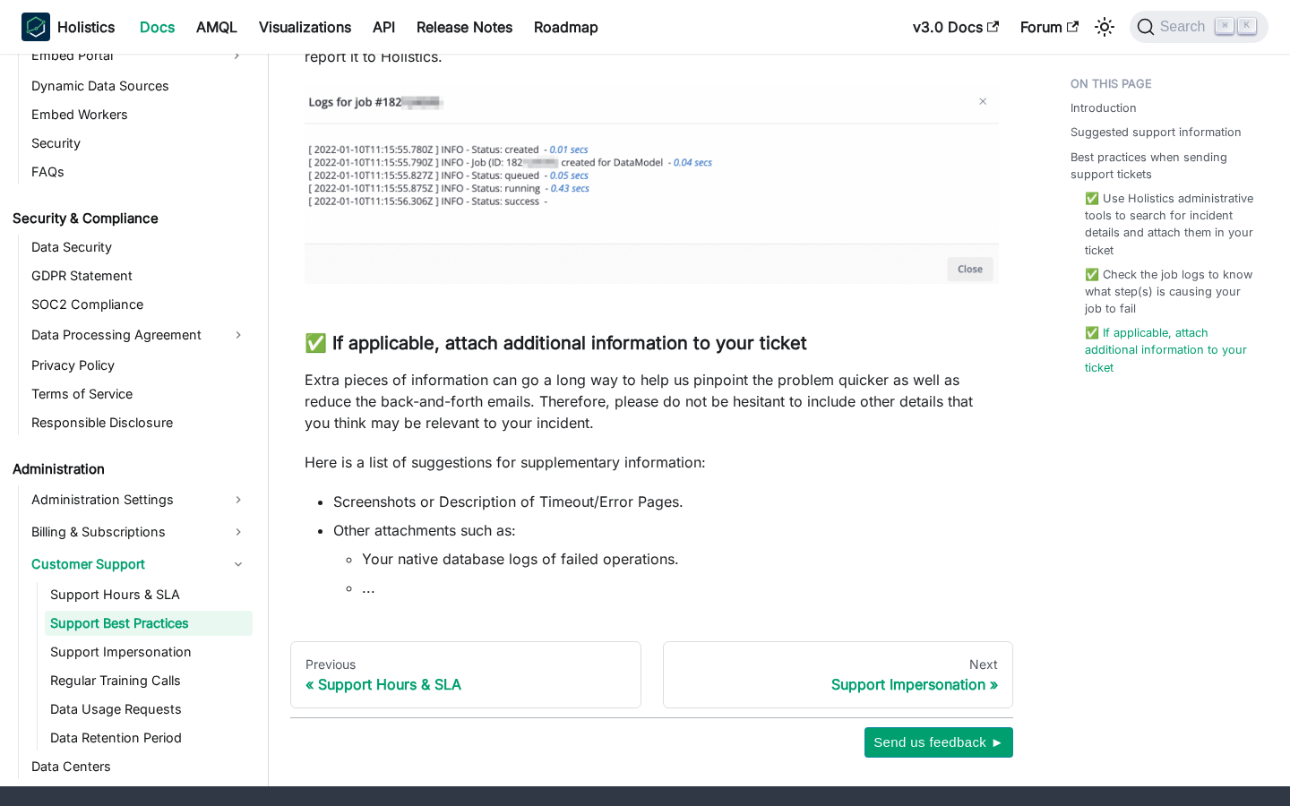
scroll to position [1393, 0]
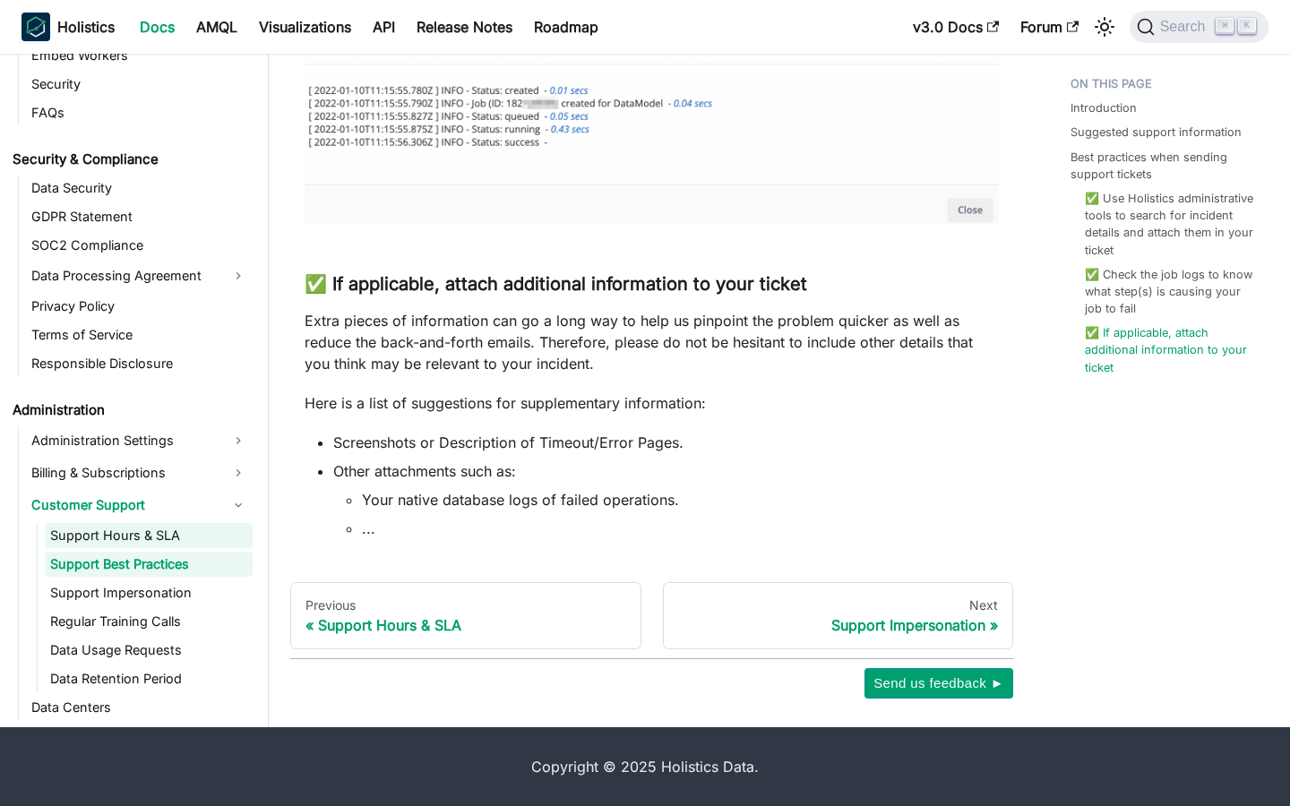
click at [172, 532] on link "Support Hours & SLA" at bounding box center [149, 535] width 208 height 25
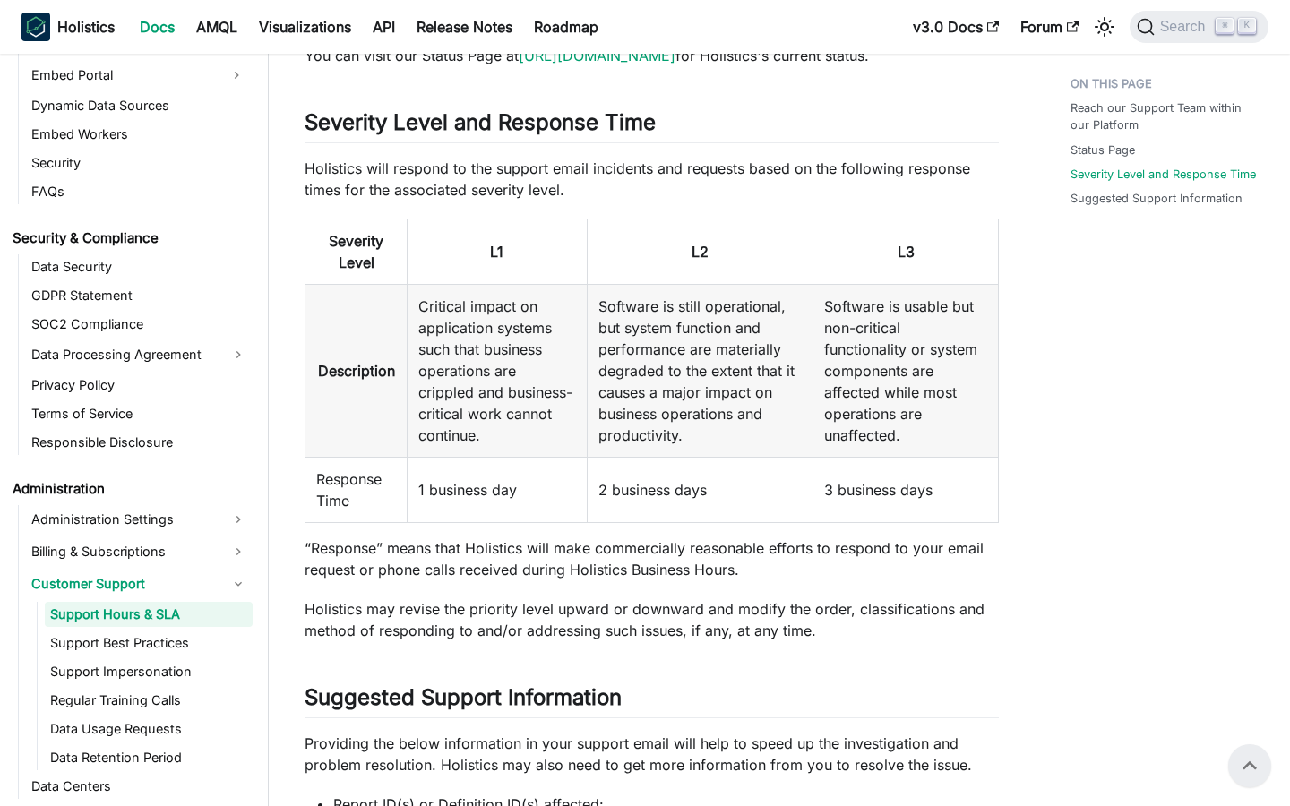
scroll to position [735, 0]
